Goal: Find specific page/section: Find specific page/section

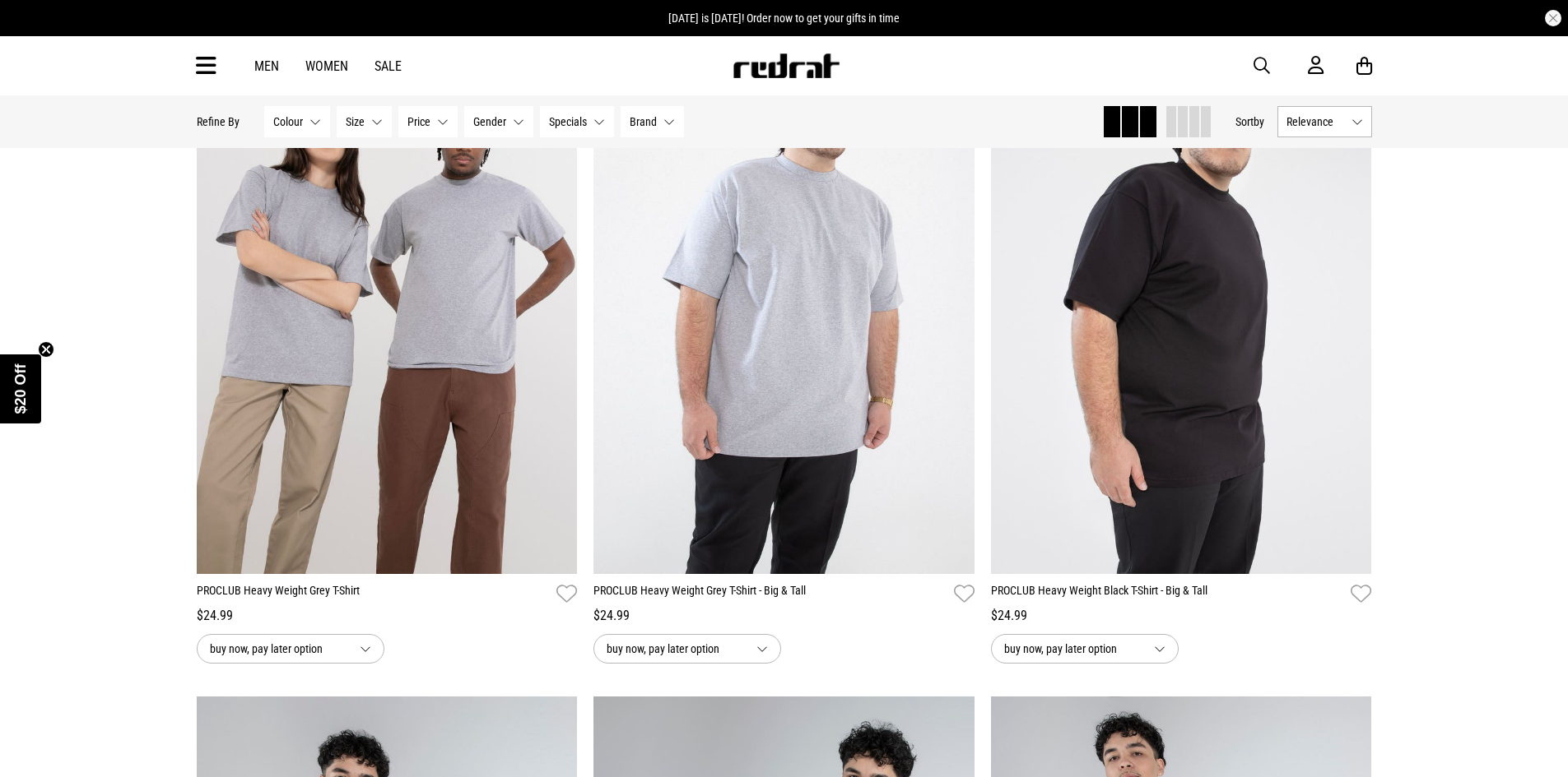
scroll to position [411, 0]
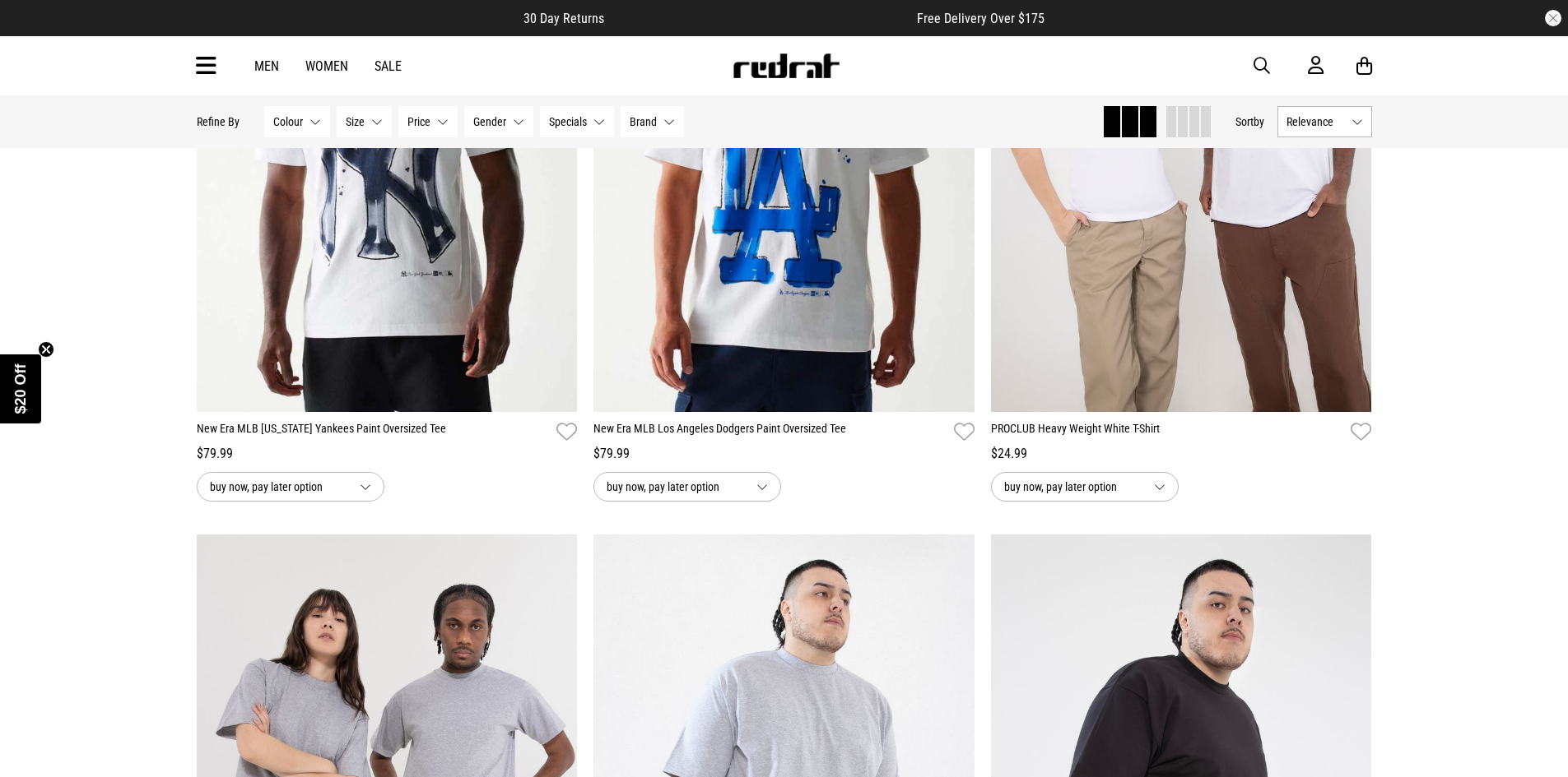
click at [257, 65] on link "Men" at bounding box center [267, 66] width 25 height 16
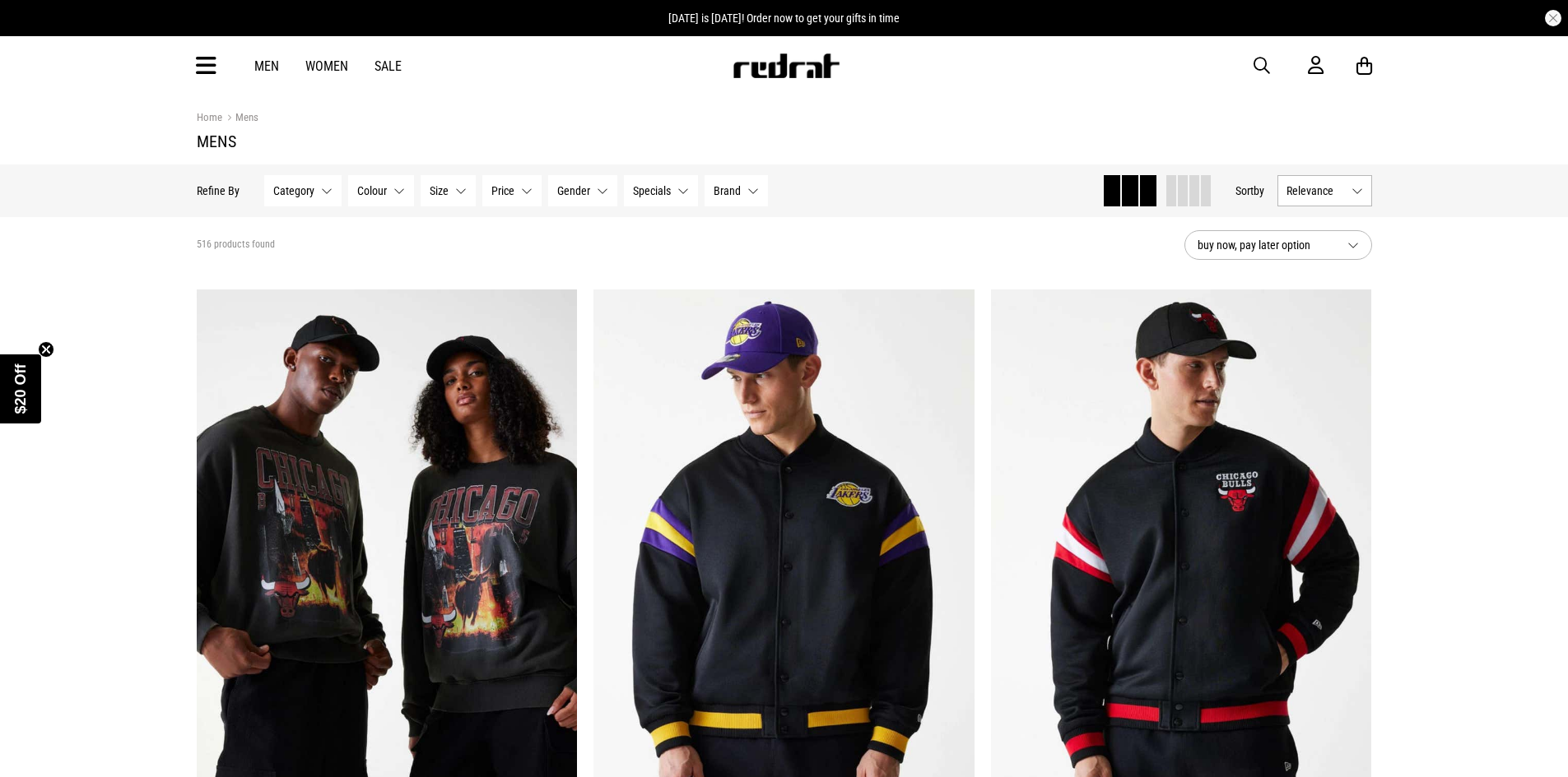
click at [297, 191] on span "Category" at bounding box center [293, 191] width 41 height 13
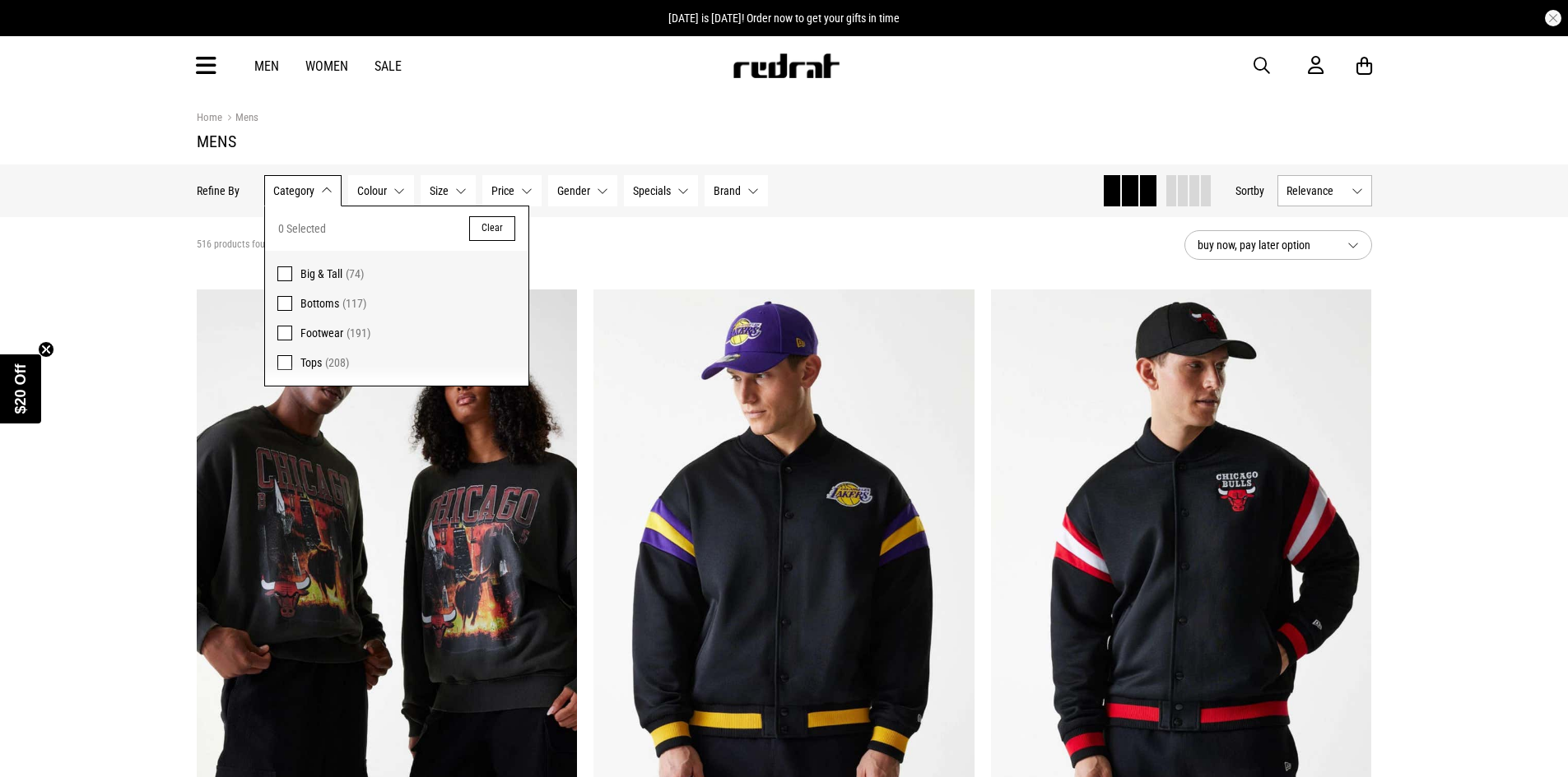
click at [436, 127] on section "Home Mens Mens" at bounding box center [784, 130] width 1175 height 69
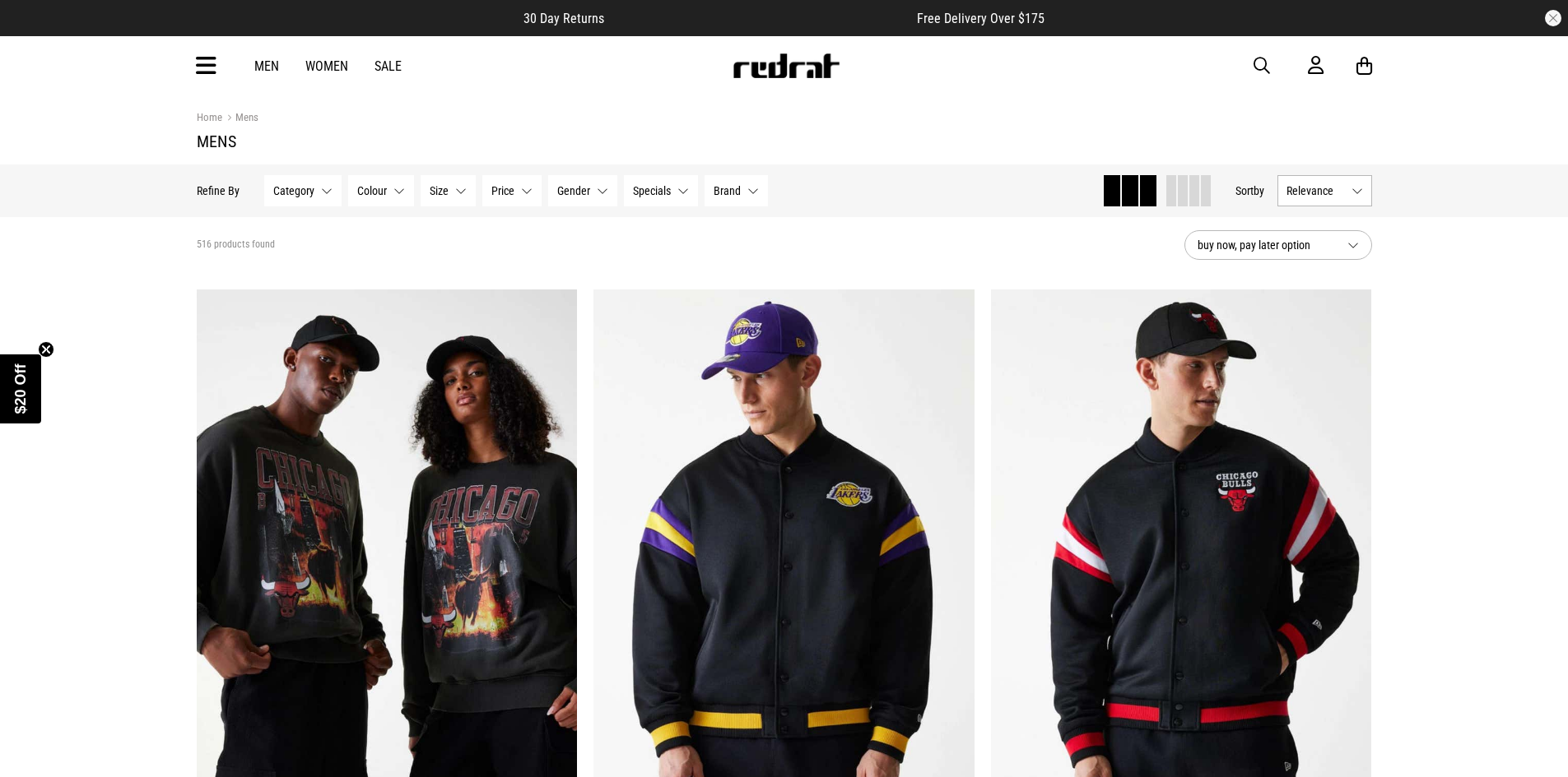
click at [217, 68] on div "Men Women Sale Sign in New Back Footwear Back Mens Back Womens Back Youth & Kid…" at bounding box center [785, 65] width 1202 height 59
click at [206, 68] on icon at bounding box center [206, 66] width 21 height 27
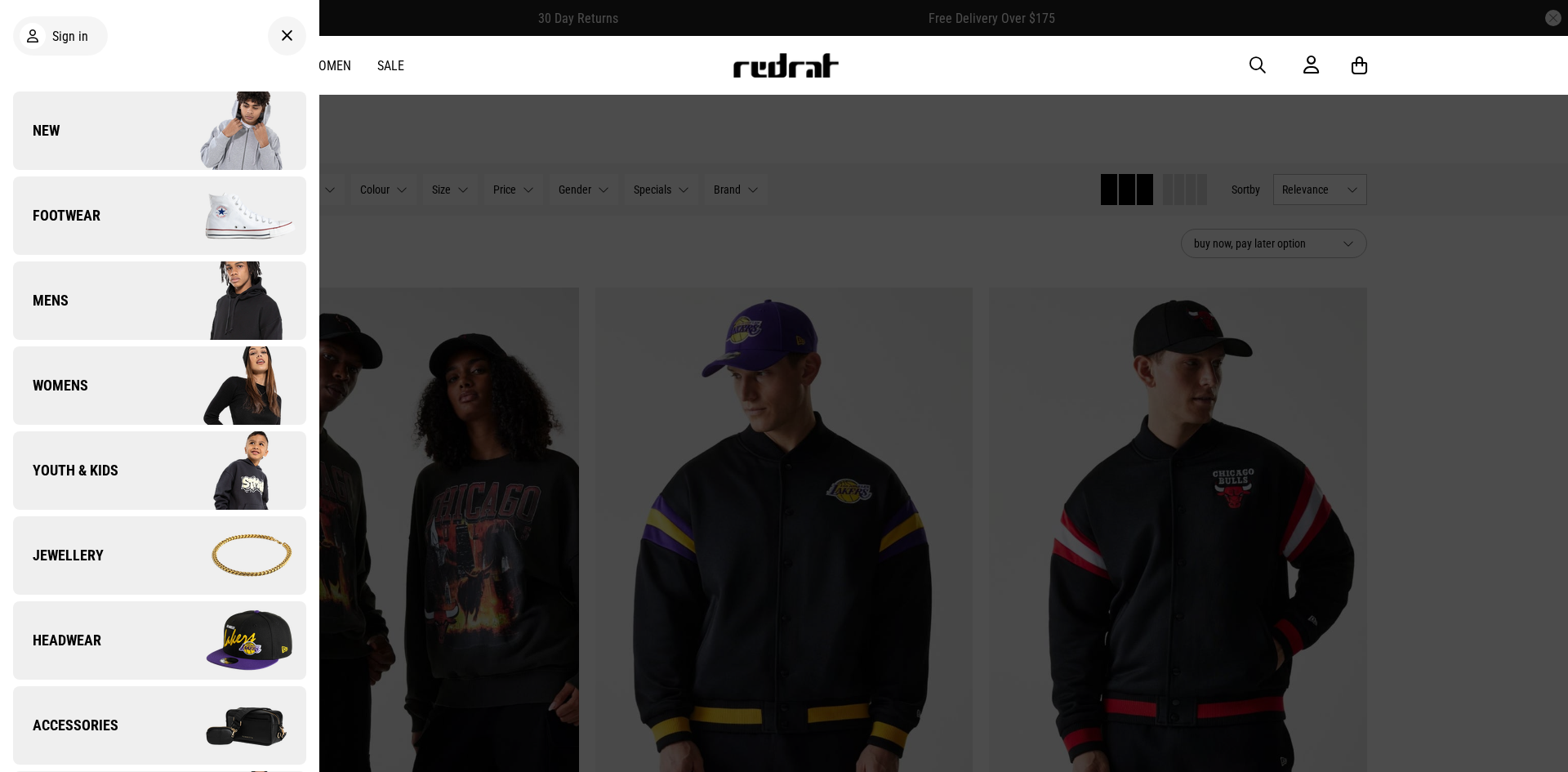
click at [123, 318] on link "Mens" at bounding box center [159, 300] width 293 height 79
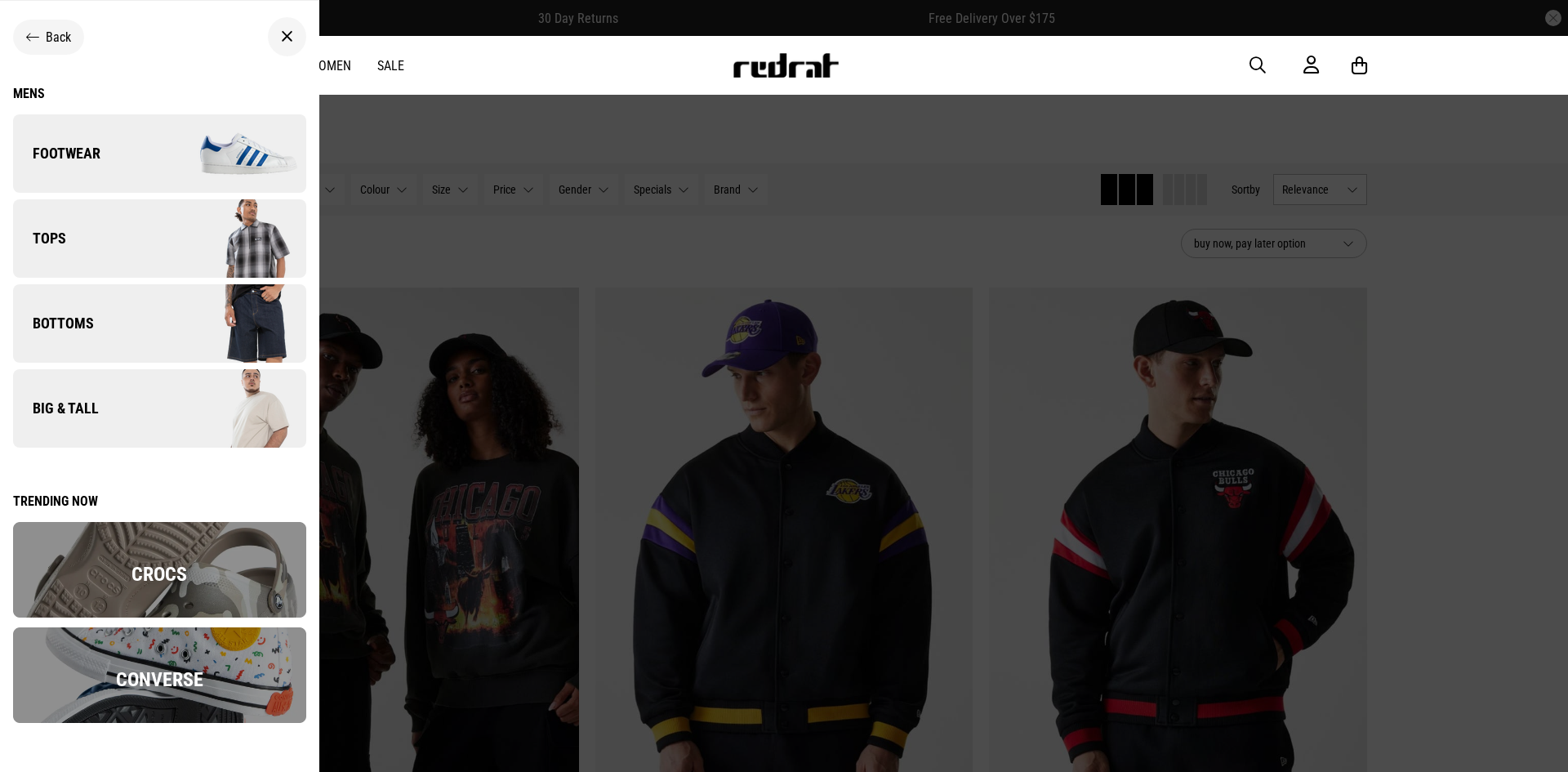
click at [114, 246] on link "Tops" at bounding box center [159, 238] width 293 height 79
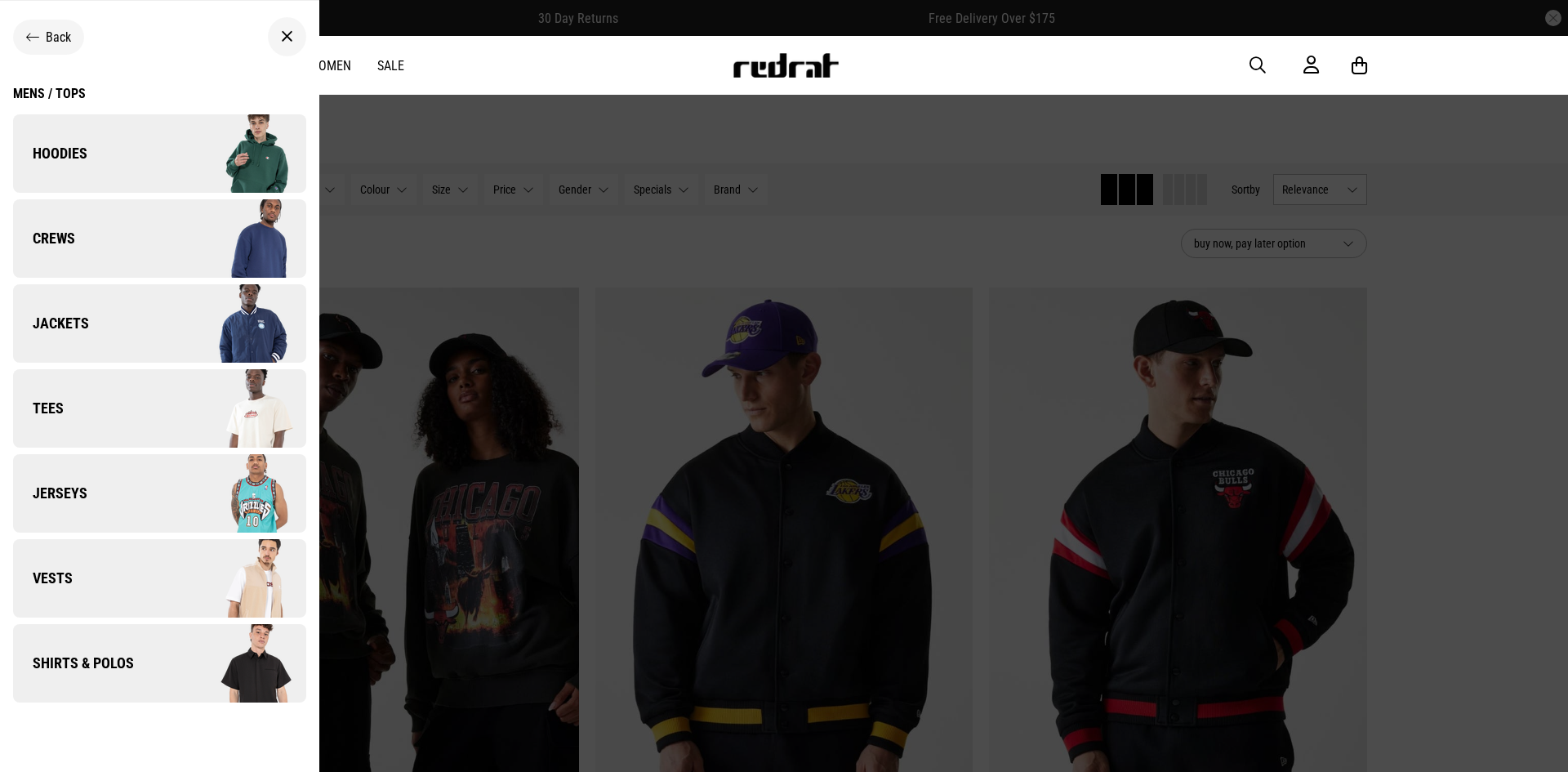
click at [58, 412] on span "Tees" at bounding box center [38, 408] width 51 height 20
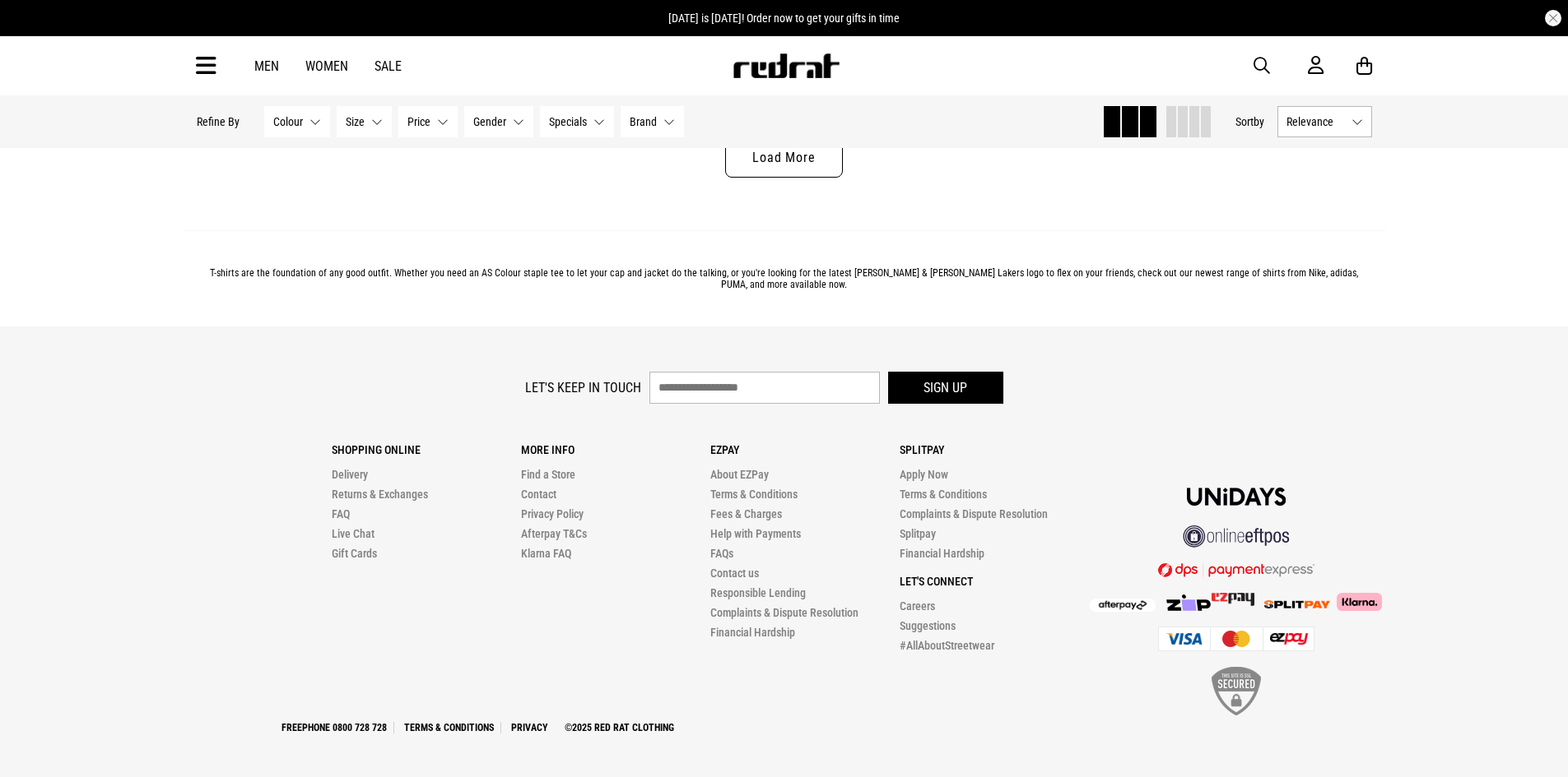
scroll to position [5390, 0]
